Goal: Check status

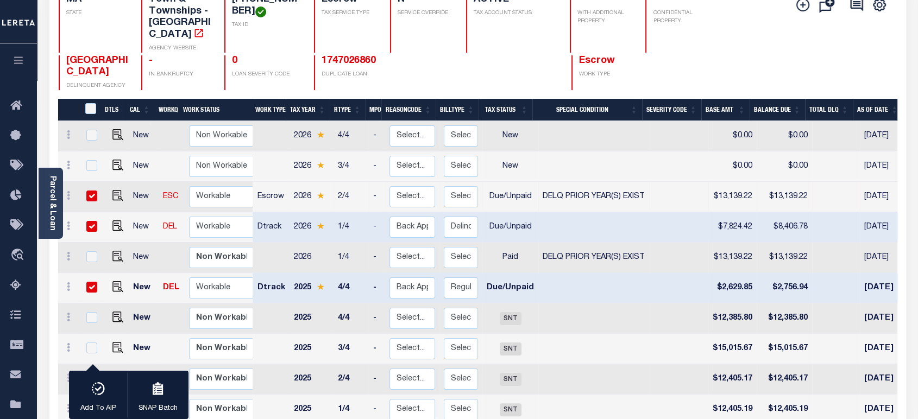
scroll to position [0, 265]
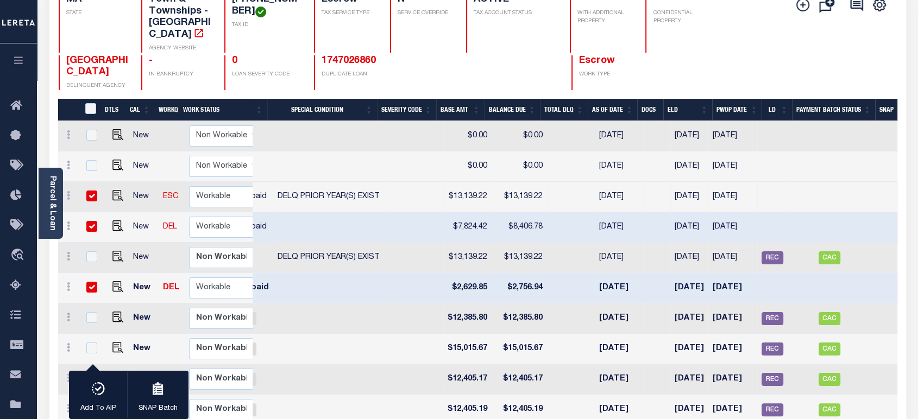
click at [504, 212] on td "$8,406.78" at bounding box center [519, 227] width 55 height 30
checkbox input "false"
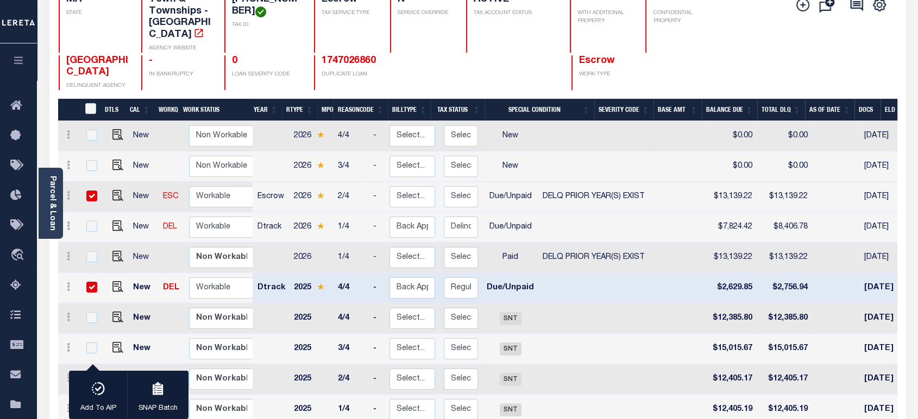
scroll to position [0, 0]
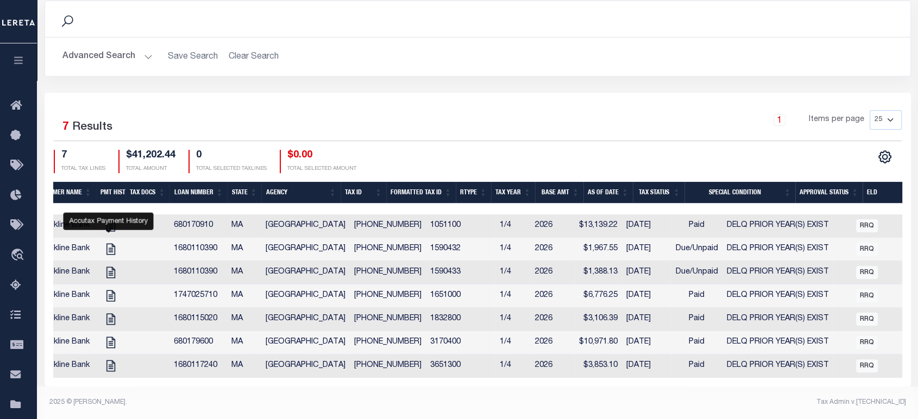
scroll to position [0, 274]
drag, startPoint x: 686, startPoint y: 219, endPoint x: 788, endPoint y: 221, distance: 102.2
click at [788, 221] on td "DELQ PRIOR YEAR(S) EXIST" at bounding box center [777, 226] width 111 height 23
checkbox input "true"
